Goal: Navigation & Orientation: Find specific page/section

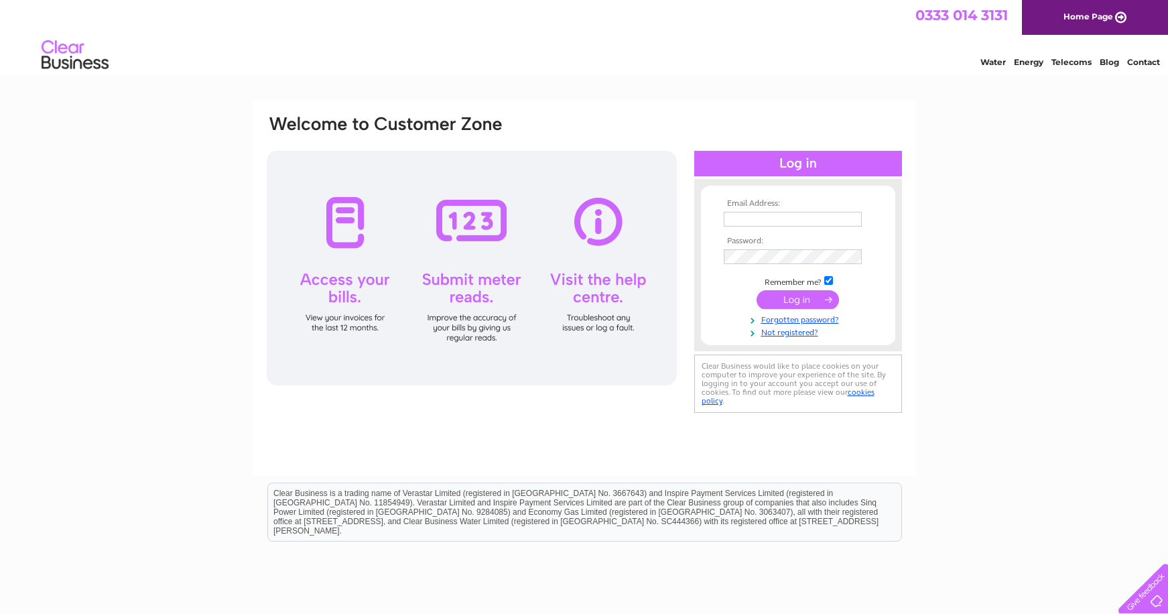
type input "[PERSON_NAME][EMAIL_ADDRESS][PERSON_NAME][DOMAIN_NAME][PERSON_NAME]"
click at [789, 302] on input "submit" at bounding box center [797, 299] width 82 height 19
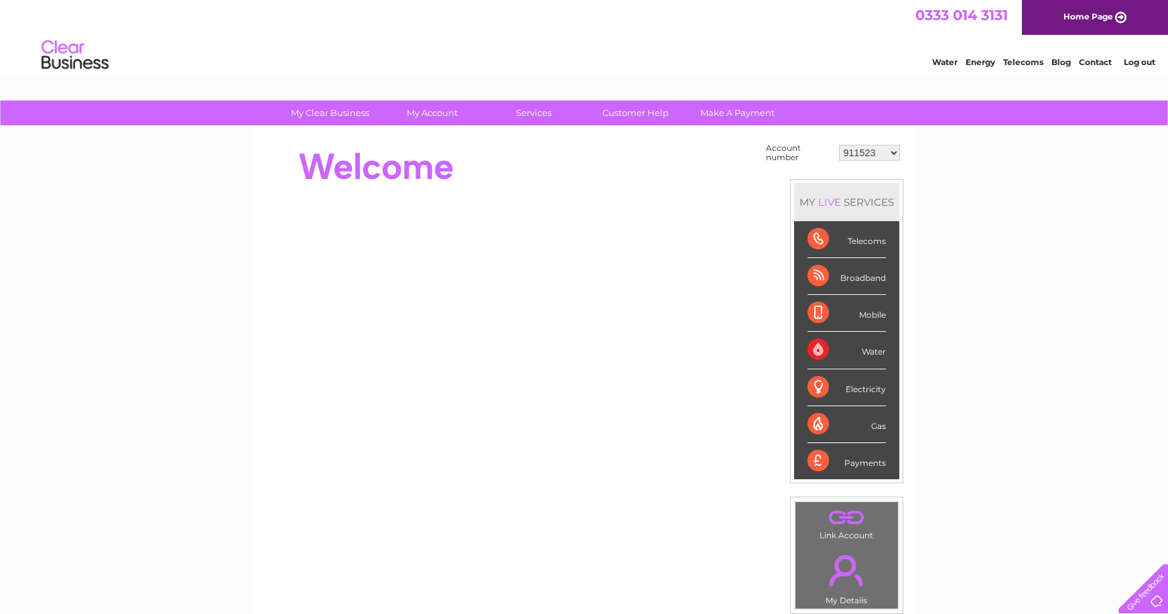
click at [855, 149] on select "911523 916669 918476 945345 950505 952003 954654 954656 954658 954662 954663 95…" at bounding box center [869, 153] width 61 height 16
click at [1040, 183] on div "My Clear Business Login Details My Details My Preferences Link Account My Accou…" at bounding box center [584, 478] width 1168 height 756
click at [855, 152] on select "911523 916669 918476 945345 950505 952003 954654 954656 954658 954662 954663 95…" at bounding box center [869, 153] width 61 height 16
select select "974262"
click at [1090, 233] on div "My Clear Business Login Details My Details My Preferences Link Account My Accou…" at bounding box center [584, 478] width 1168 height 756
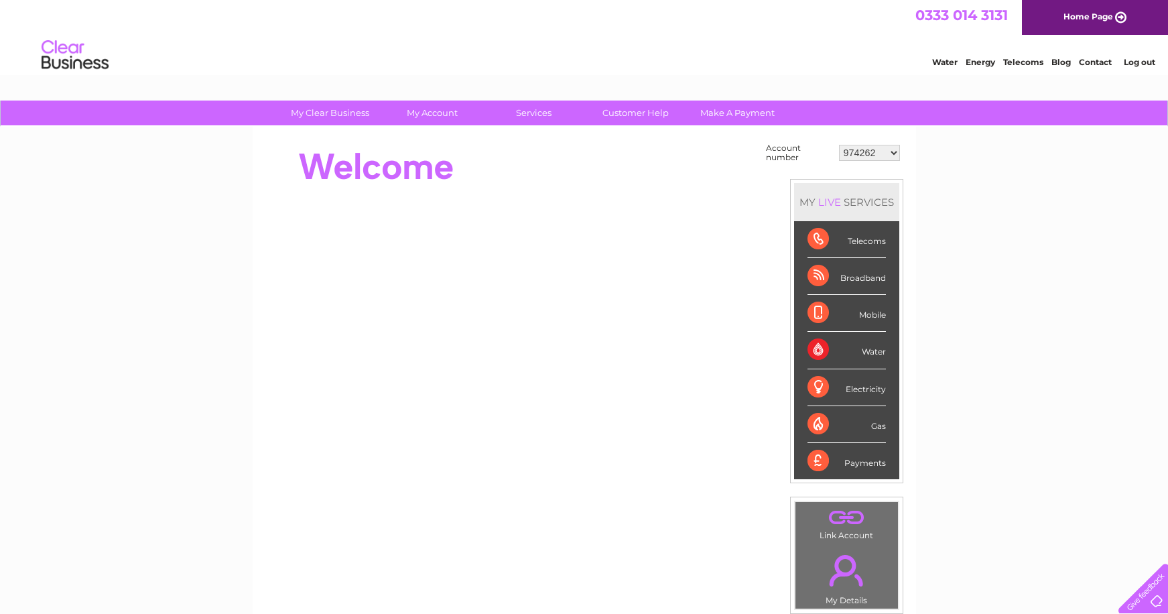
click at [1140, 58] on link "Log out" at bounding box center [1138, 62] width 31 height 10
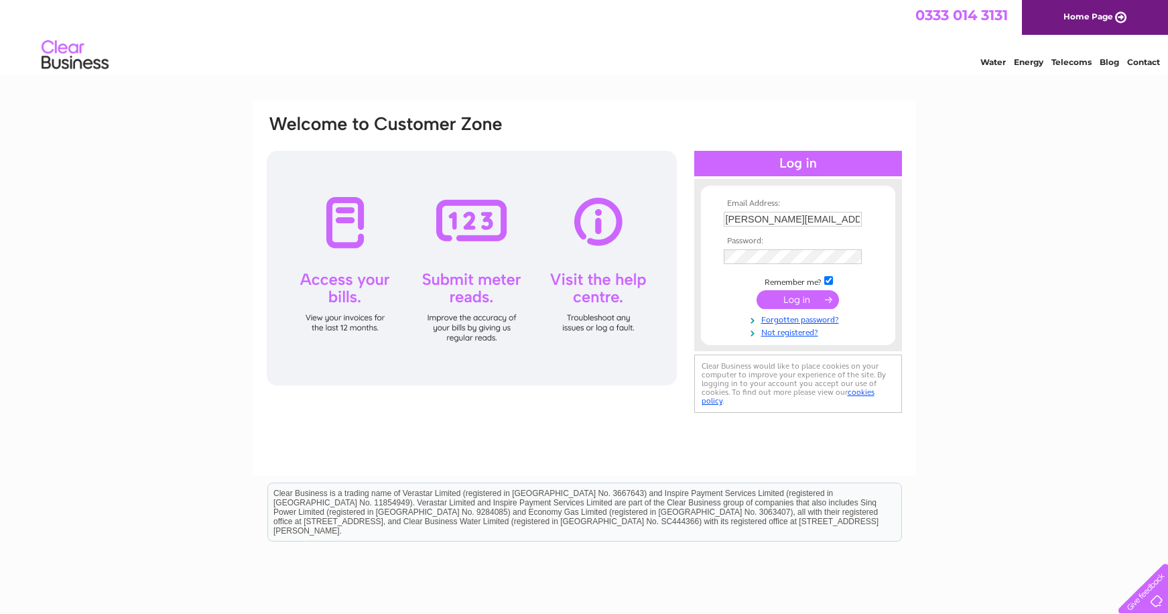
click at [773, 217] on input "amanda.cleland@businesscostconsultants.co.uk" at bounding box center [793, 219] width 138 height 15
click at [773, 217] on input "amanda.cleland@businesscostconsultants.co.uk" at bounding box center [793, 220] width 139 height 16
type input "shortridge@weareboxfish.com"
click at [805, 295] on input "submit" at bounding box center [797, 299] width 82 height 19
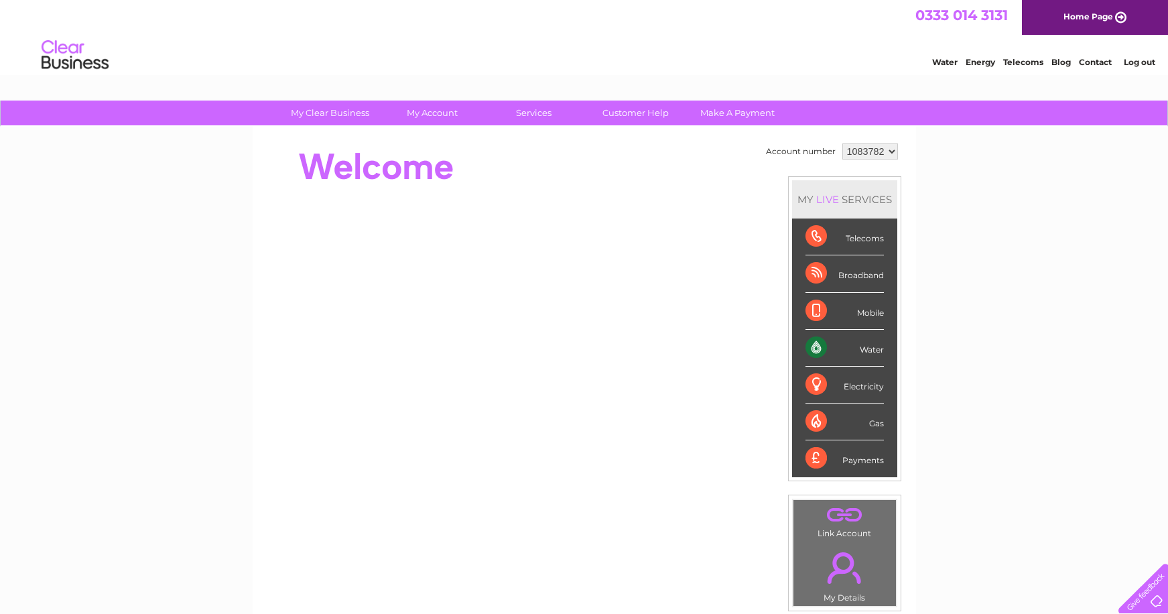
click at [859, 149] on select "1083782" at bounding box center [870, 151] width 56 height 16
click at [1136, 60] on link "Log out" at bounding box center [1138, 62] width 31 height 10
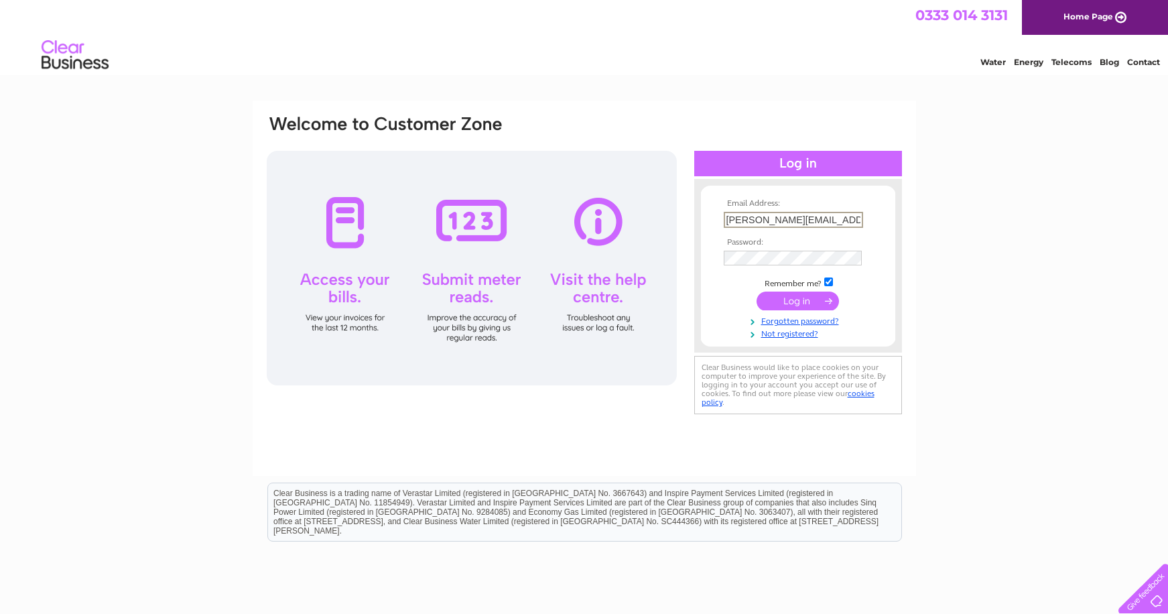
click at [787, 225] on input "shortridge@weareboxfish.com" at bounding box center [793, 220] width 139 height 16
type input "kellycare@weareboxfish.com"
click at [795, 293] on input "submit" at bounding box center [797, 299] width 82 height 19
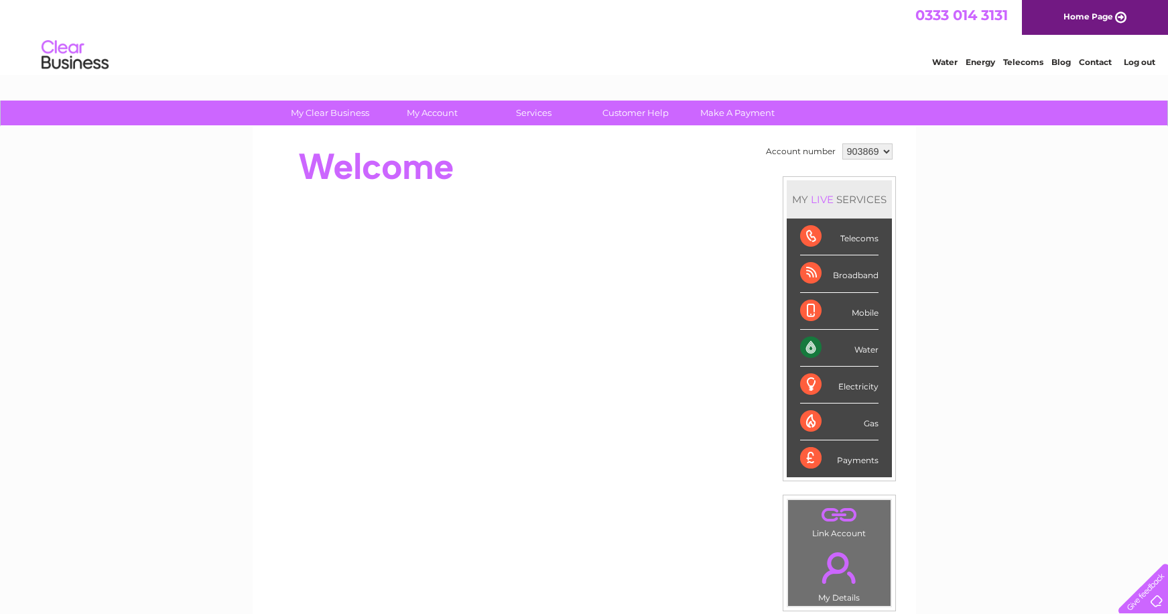
click at [860, 147] on select "903869 903873" at bounding box center [867, 151] width 50 height 16
click at [1087, 193] on div "My Clear Business Login Details My Details My Preferences Link Account My Accou…" at bounding box center [584, 476] width 1168 height 753
